Goal: Communication & Community: Share content

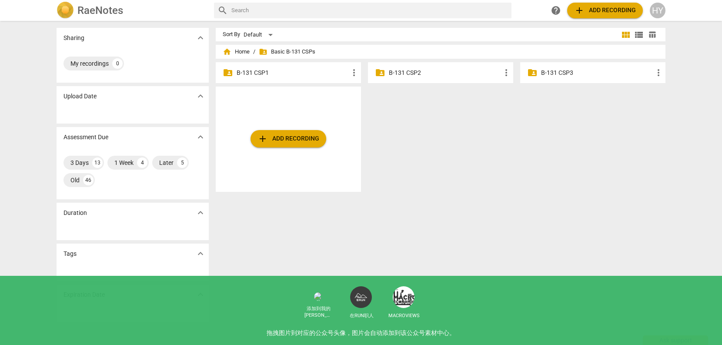
click at [557, 76] on p "B-131 CSP3" at bounding box center [597, 72] width 112 height 9
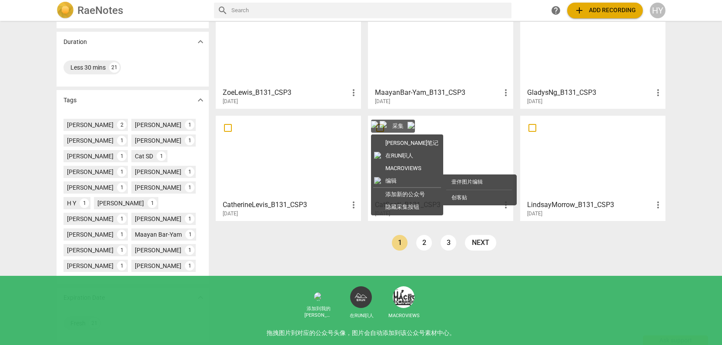
scroll to position [172, 0]
click at [424, 244] on link "2" at bounding box center [424, 242] width 16 height 16
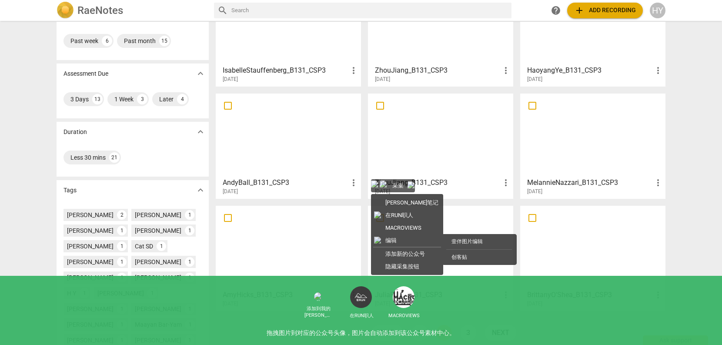
scroll to position [10, 0]
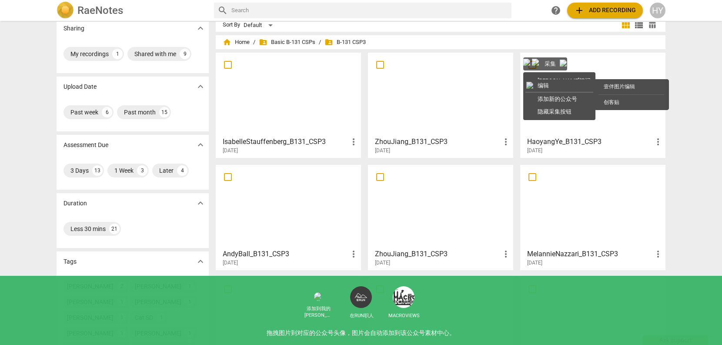
click at [573, 107] on div at bounding box center [593, 94] width 139 height 77
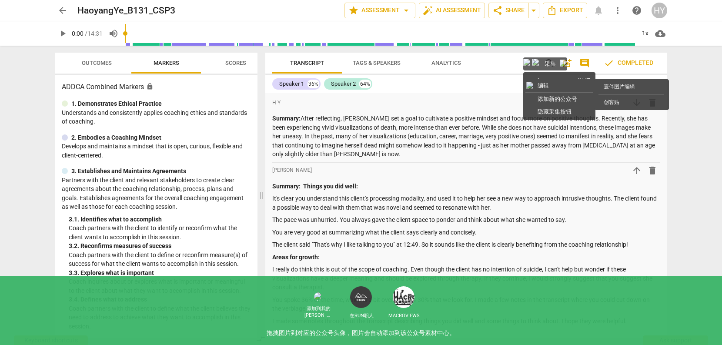
drag, startPoint x: 363, startPoint y: 127, endPoint x: 265, endPoint y: 128, distance: 98.4
click at [263, 128] on span at bounding box center [261, 195] width 5 height 299
click at [506, 10] on span "share Share" at bounding box center [509, 10] width 32 height 10
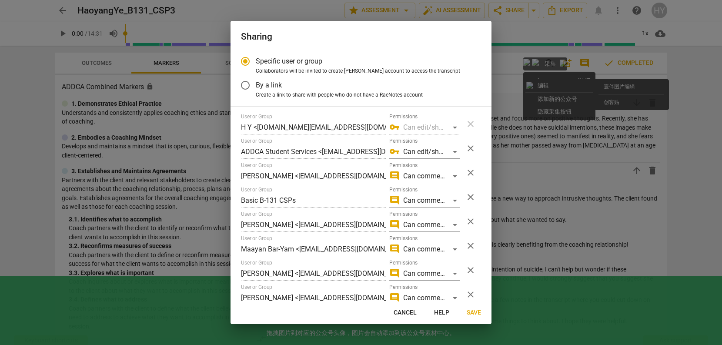
radio input "false"
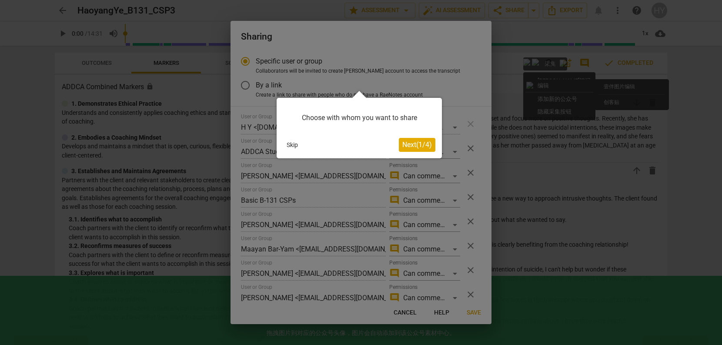
scroll to position [17, 0]
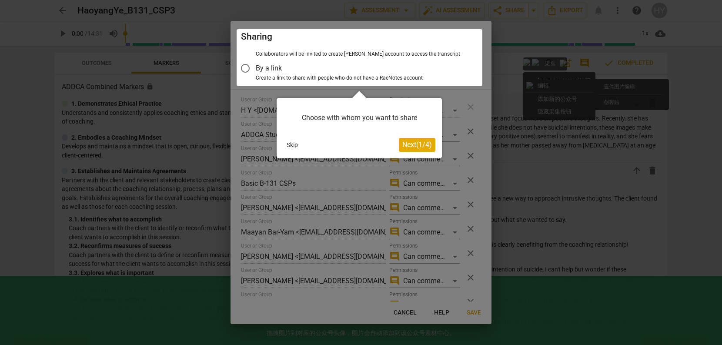
click at [244, 66] on div at bounding box center [360, 57] width 246 height 57
click at [417, 141] on span "Next ( 1 / 4 )" at bounding box center [418, 145] width 30 height 8
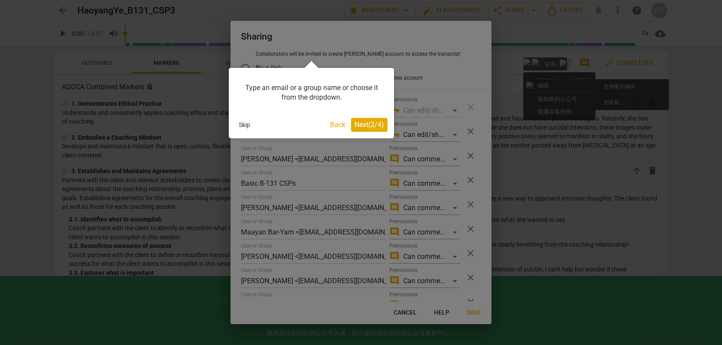
scroll to position [82, 0]
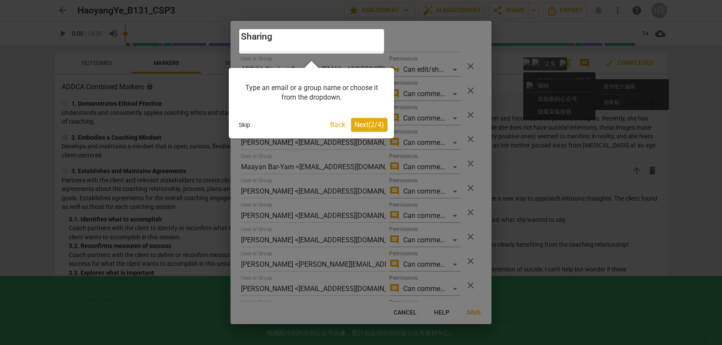
click at [248, 121] on button "Skip" at bounding box center [244, 124] width 18 height 13
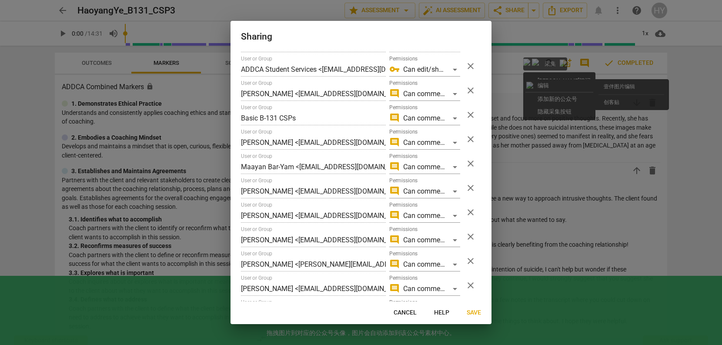
scroll to position [0, 0]
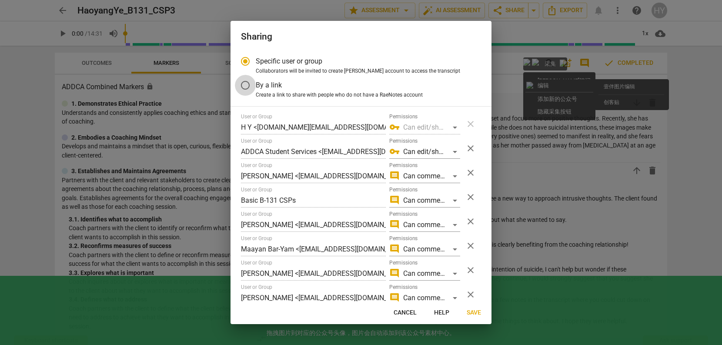
click at [245, 85] on input "By a link" at bounding box center [245, 85] width 21 height 21
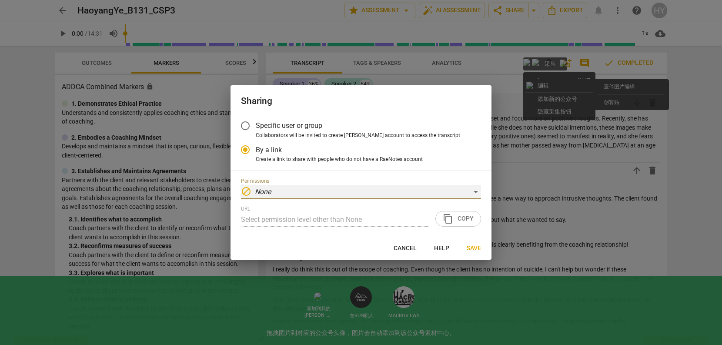
click at [362, 191] on div "block None" at bounding box center [361, 192] width 240 height 14
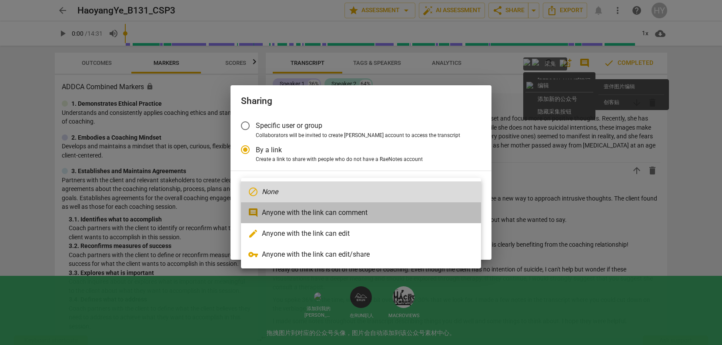
click at [357, 212] on li "comment Anyone with the link can comment" at bounding box center [361, 212] width 240 height 21
radio input "false"
type input "[URL][DOMAIN_NAME]"
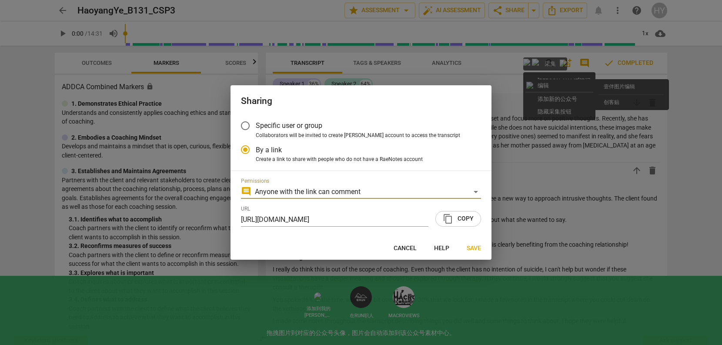
click at [463, 216] on span "content_copy Copy" at bounding box center [458, 219] width 31 height 10
click at [453, 216] on span "content_copy" at bounding box center [448, 219] width 10 height 10
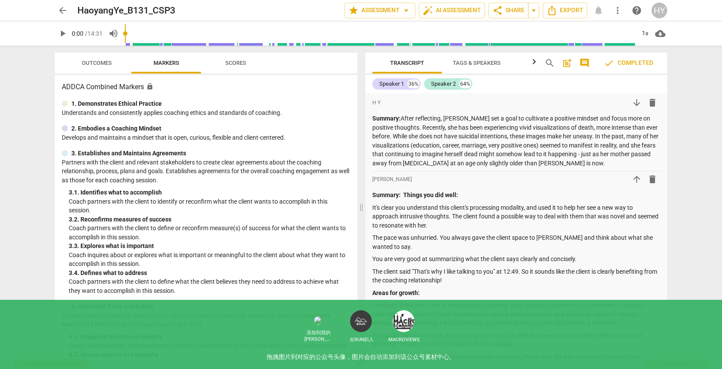
click at [61, 34] on span "play_arrow" at bounding box center [62, 33] width 10 height 10
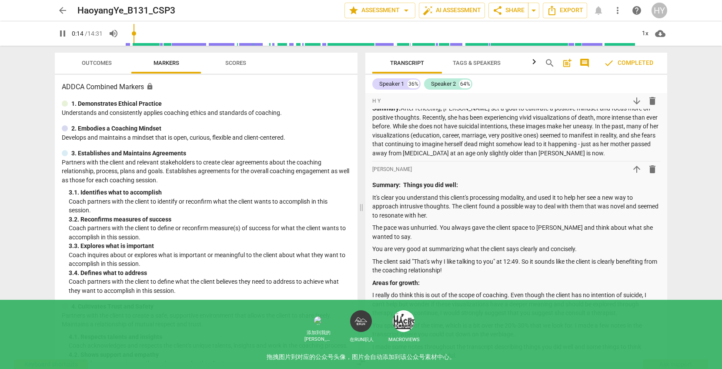
scroll to position [5, 0]
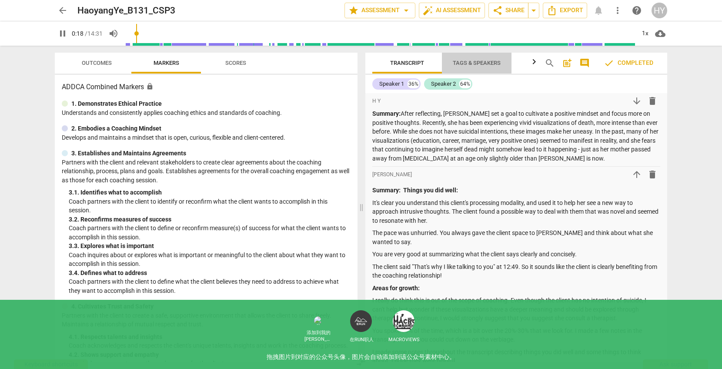
click at [459, 64] on span "Tags & Speakers" at bounding box center [477, 63] width 48 height 7
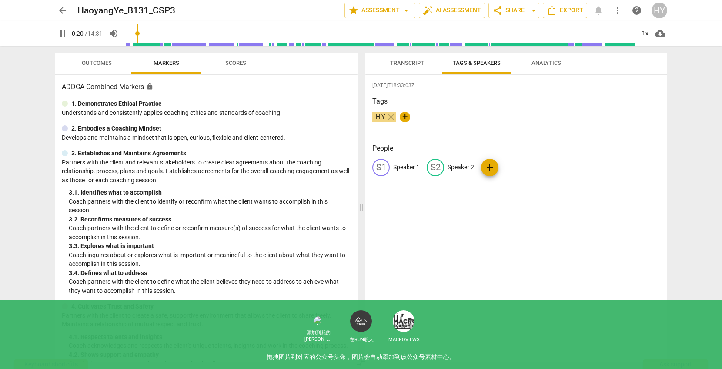
click at [414, 58] on span "Transcript" at bounding box center [407, 63] width 55 height 12
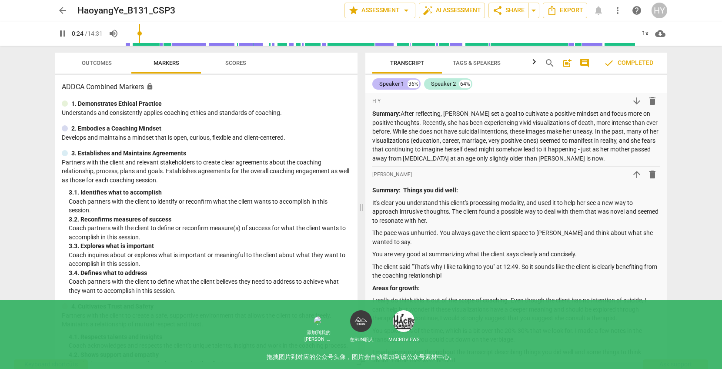
click at [397, 84] on div "Speaker 1" at bounding box center [391, 84] width 25 height 9
click at [438, 83] on div "Speaker 2" at bounding box center [443, 84] width 25 height 9
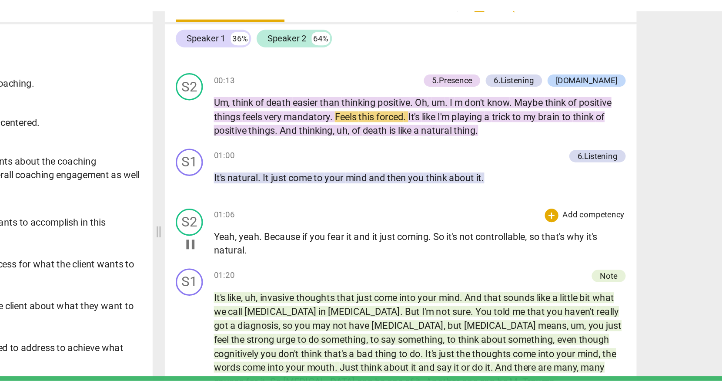
scroll to position [318, 0]
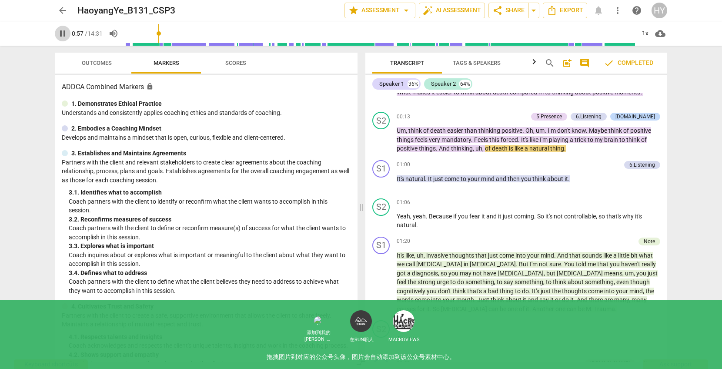
click at [63, 31] on span "pause" at bounding box center [62, 33] width 10 height 10
type input "57"
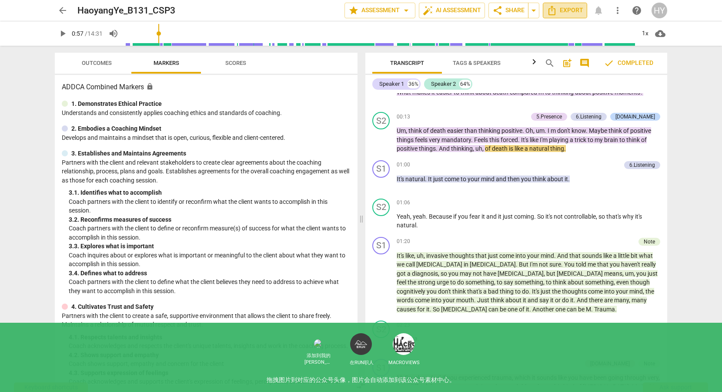
click at [555, 9] on icon "Export" at bounding box center [552, 11] width 7 height 10
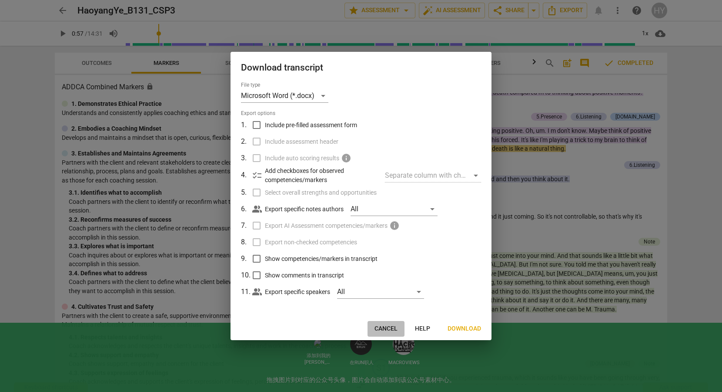
click at [390, 325] on span "Cancel" at bounding box center [386, 328] width 23 height 9
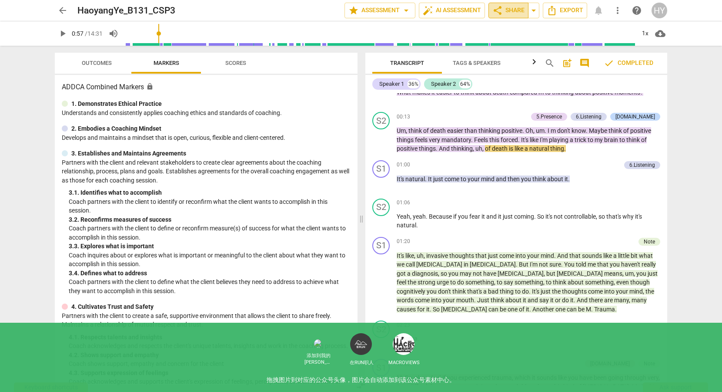
click at [501, 9] on span "share" at bounding box center [498, 10] width 10 height 10
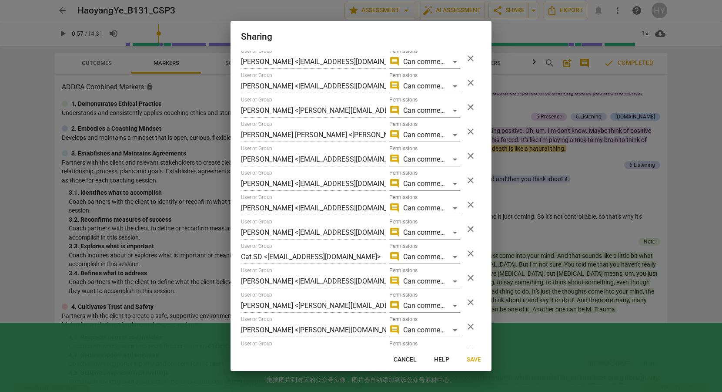
scroll to position [480, 0]
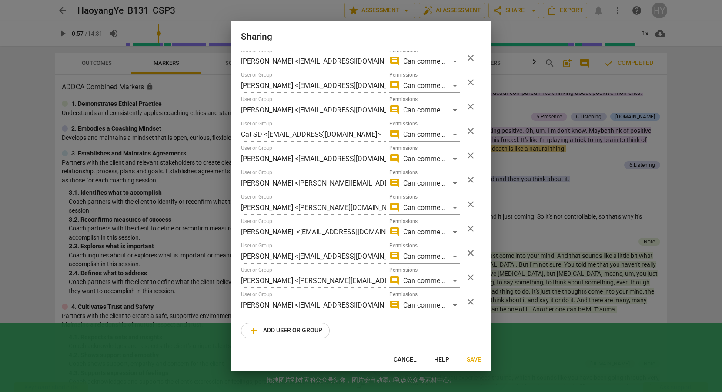
click at [281, 332] on span "add Add user or group" at bounding box center [285, 330] width 74 height 10
radio input "false"
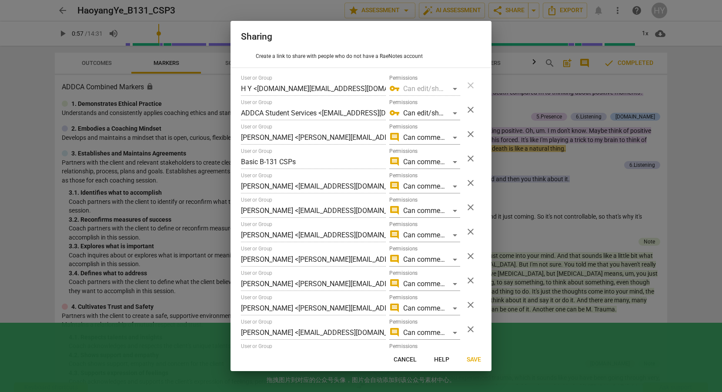
scroll to position [0, 0]
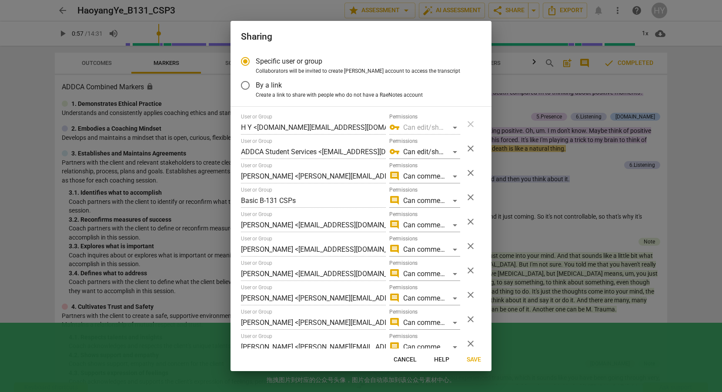
click at [248, 83] on input "By a link" at bounding box center [245, 85] width 21 height 21
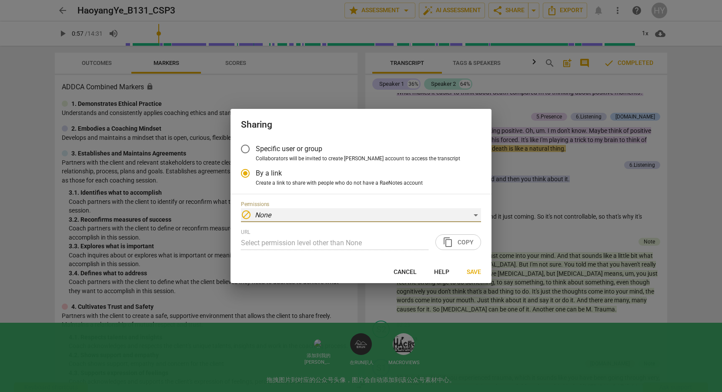
click at [327, 215] on div "block None" at bounding box center [361, 215] width 240 height 14
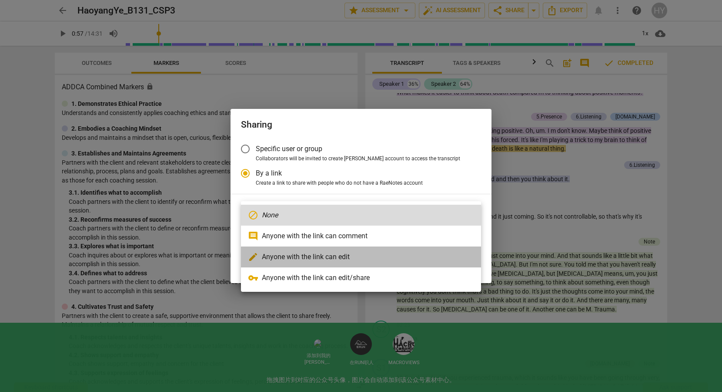
click at [319, 259] on li "edit Anyone with the link can edit" at bounding box center [361, 256] width 240 height 21
radio input "false"
type input "[URL][DOMAIN_NAME]"
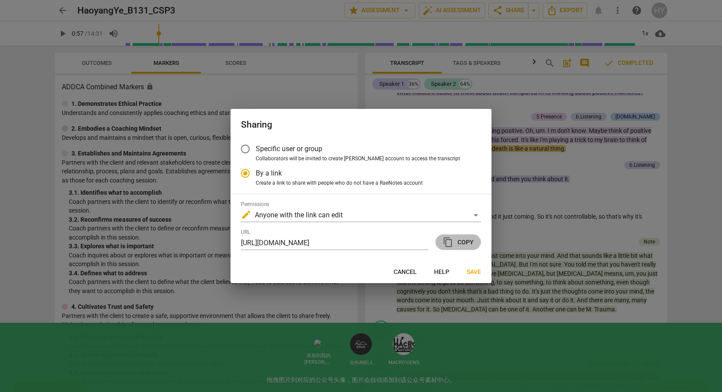
click at [453, 239] on span "content_copy" at bounding box center [448, 242] width 10 height 10
click at [403, 270] on span "Cancel" at bounding box center [405, 272] width 23 height 9
radio input "false"
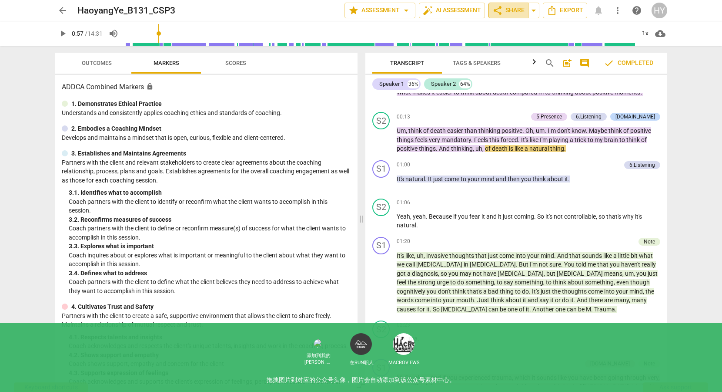
click at [510, 10] on span "share Share" at bounding box center [509, 10] width 32 height 10
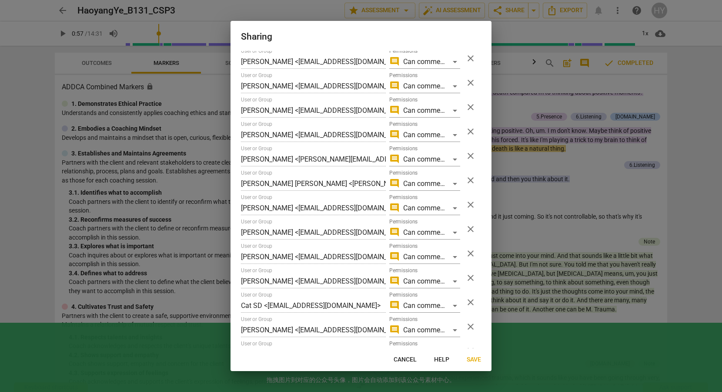
scroll to position [480, 0]
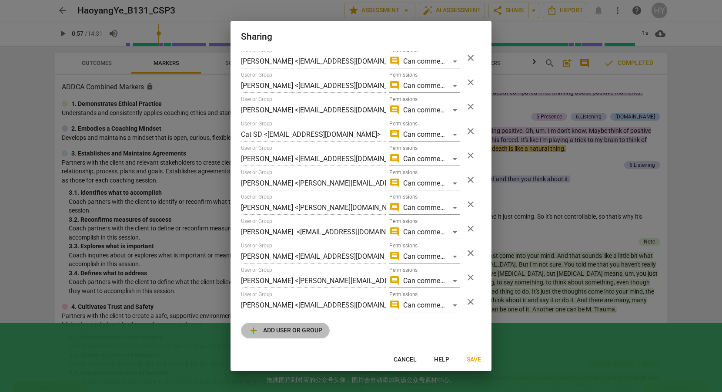
click at [278, 333] on span "add Add user or group" at bounding box center [285, 330] width 74 height 10
radio input "false"
click at [272, 328] on input "text" at bounding box center [313, 329] width 145 height 14
type input "[EMAIL_ADDRESS][DOMAIN_NAME]"
click at [434, 330] on div "edit Can edit" at bounding box center [424, 329] width 71 height 14
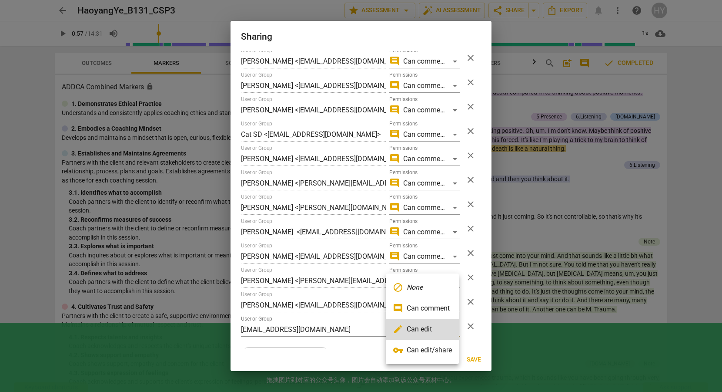
click at [430, 311] on li "comment Can comment" at bounding box center [422, 308] width 73 height 21
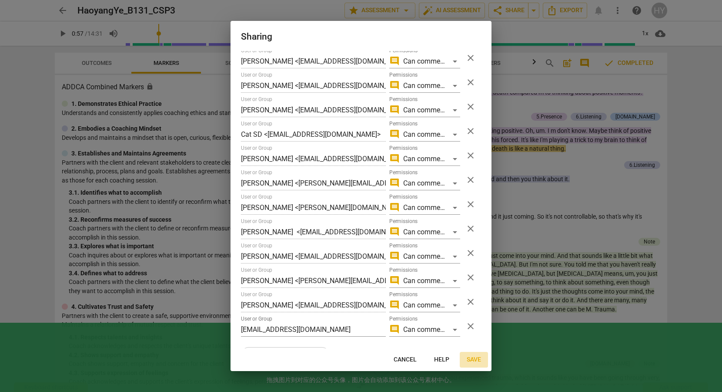
click at [473, 345] on span "Save" at bounding box center [474, 359] width 14 height 9
radio input "false"
type input "[PERSON_NAME] <[PERSON_NAME][EMAIL_ADDRESS][DOMAIN_NAME]>"
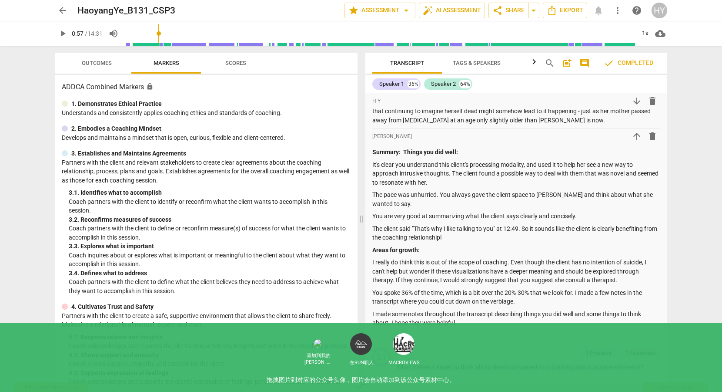
scroll to position [0, 0]
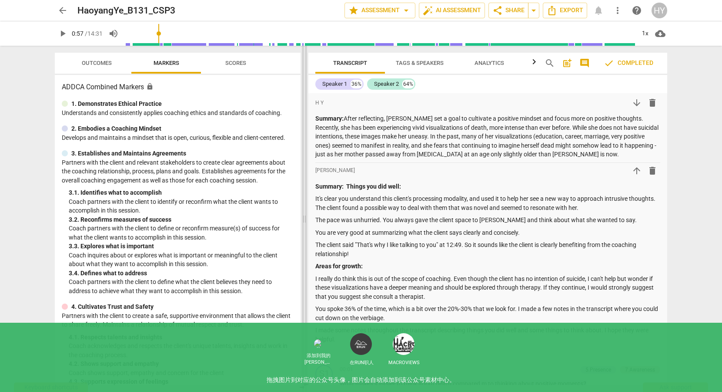
drag, startPoint x: 362, startPoint y: 104, endPoint x: 305, endPoint y: 104, distance: 57.0
click at [305, 104] on span at bounding box center [304, 219] width 5 height 346
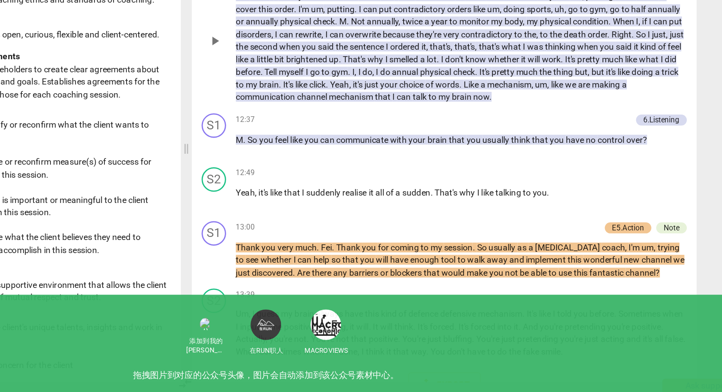
scroll to position [1560, 0]
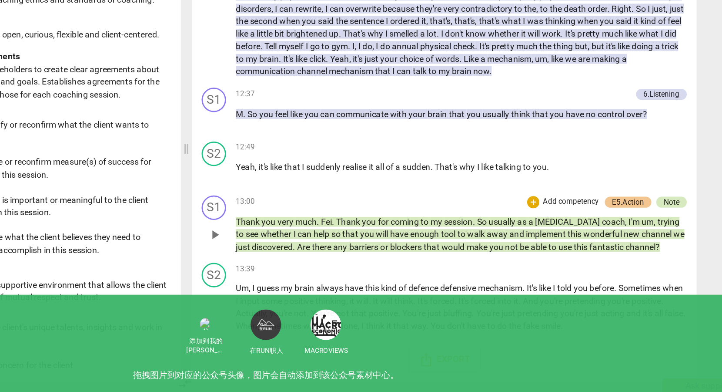
click at [646, 256] on div "Note" at bounding box center [649, 257] width 11 height 8
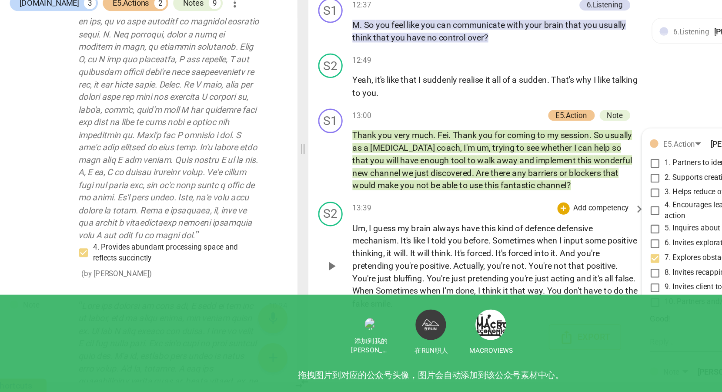
scroll to position [1887, 0]
